Goal: Information Seeking & Learning: Learn about a topic

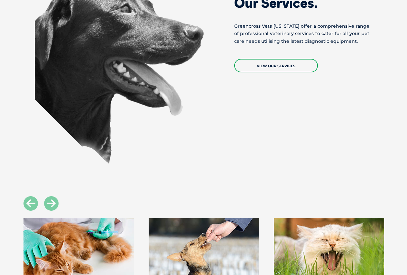
scroll to position [515, 0]
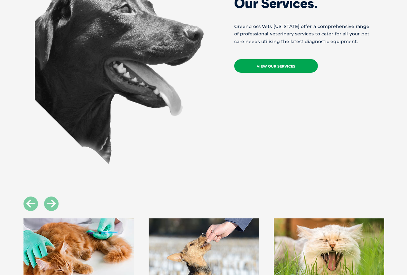
click at [251, 63] on link "View Our Services" at bounding box center [276, 66] width 84 height 14
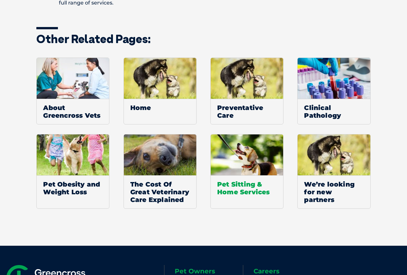
scroll to position [515, 0]
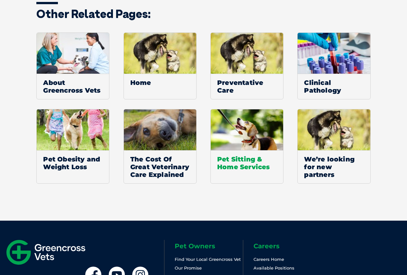
click at [268, 171] on span "Pet Sitting & Home Services" at bounding box center [247, 162] width 72 height 25
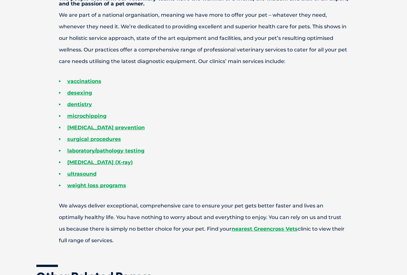
scroll to position [225, 0]
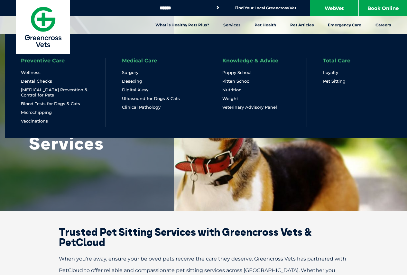
click at [334, 82] on link "Pet Sitting" at bounding box center [334, 80] width 23 height 5
